Goal: Navigation & Orientation: Go to known website

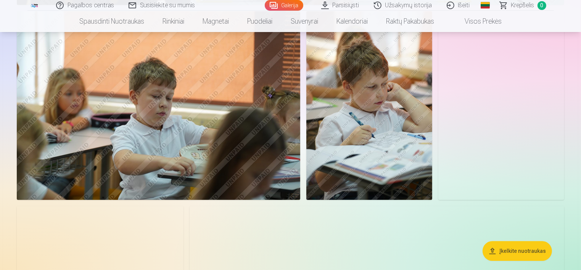
scroll to position [2213, 0]
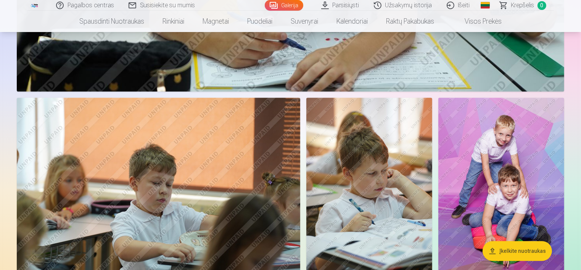
click at [273, 266] on img at bounding box center [159, 192] width 284 height 189
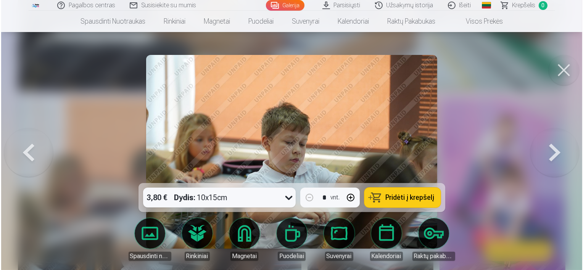
scroll to position [2219, 0]
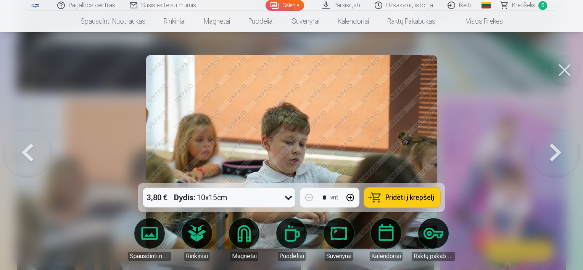
click at [464, 7] on link "Išeiti" at bounding box center [460, 5] width 38 height 11
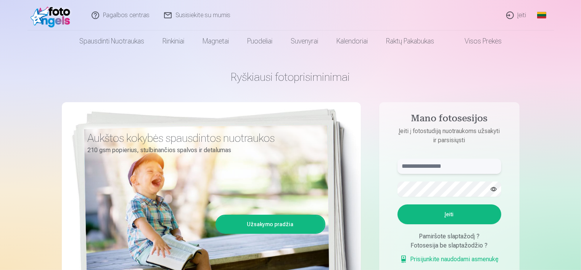
click at [468, 166] on input "text" at bounding box center [450, 166] width 104 height 15
